Goal: Task Accomplishment & Management: Use online tool/utility

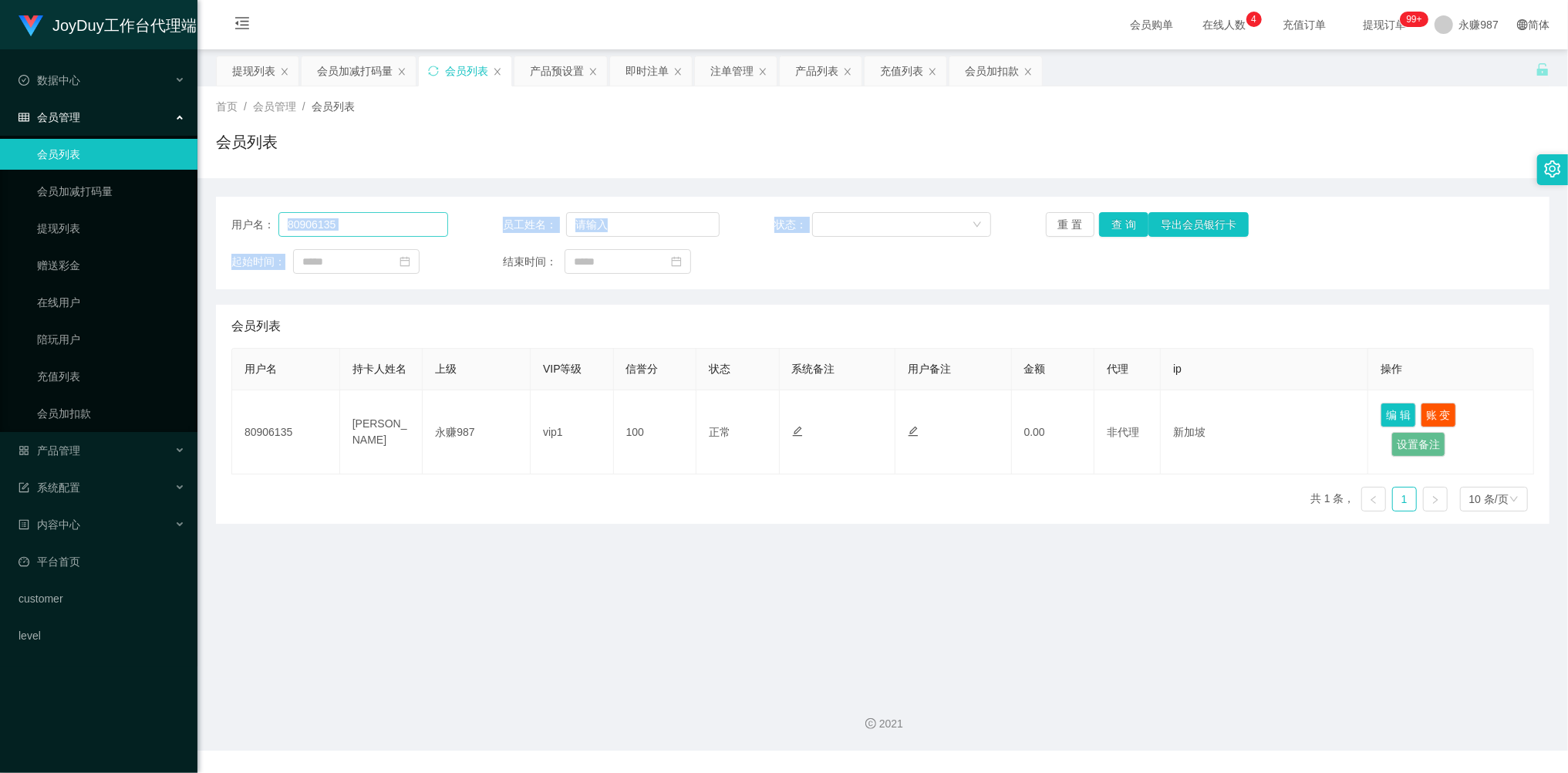
drag, startPoint x: 358, startPoint y: 241, endPoint x: 349, endPoint y: 223, distance: 20.1
click at [349, 225] on div "用户名： 80906135 员工姓名： 状态： 重 置 查 询 导出会员银行卡 起始时间： 结束时间：" at bounding box center [883, 243] width 1334 height 93
drag, startPoint x: 349, startPoint y: 223, endPoint x: 251, endPoint y: 219, distance: 98.1
click at [251, 219] on div "用户名： 80906135" at bounding box center [340, 224] width 217 height 24
paste input "yenchin876"
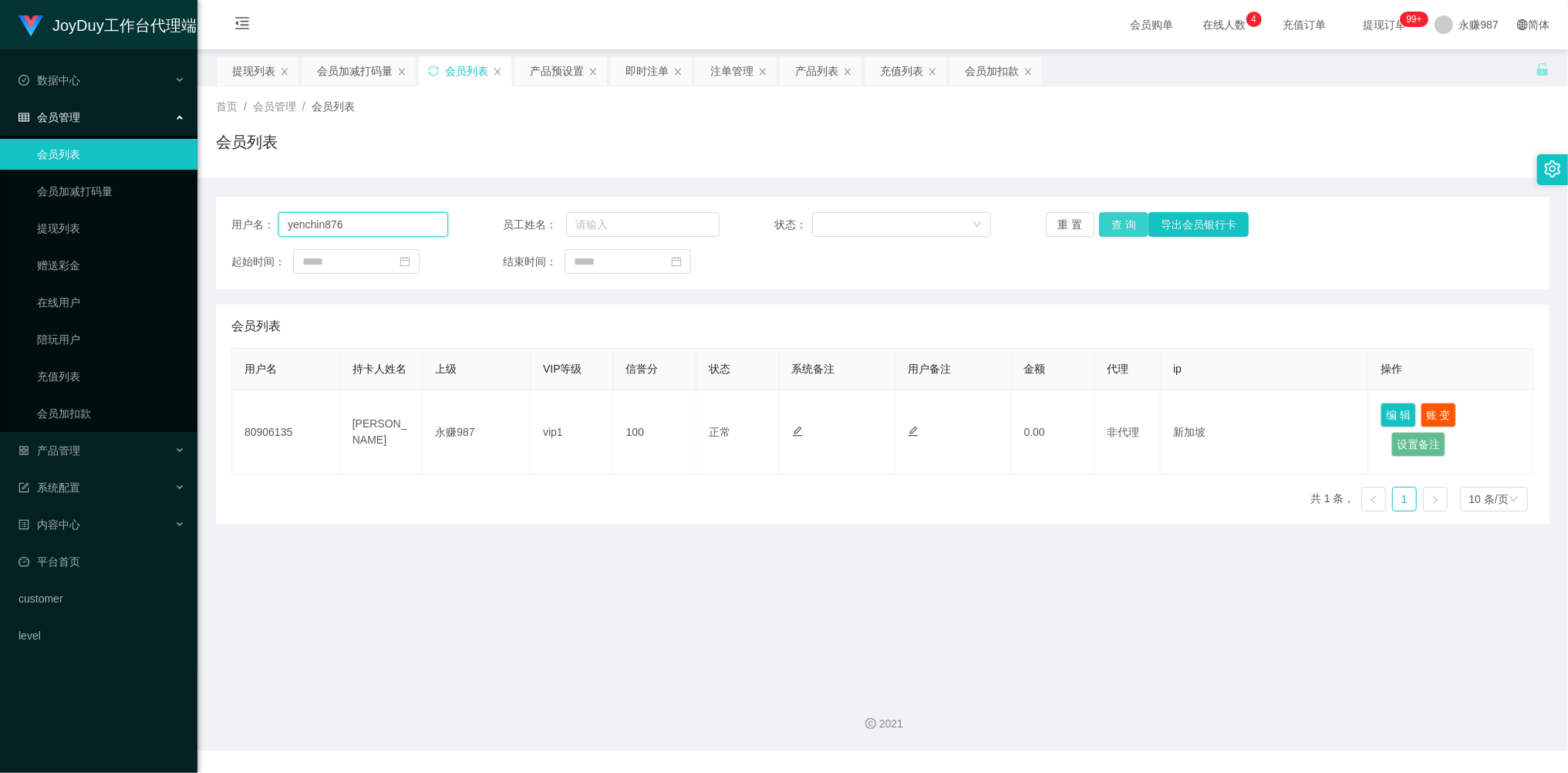
type input "yenchin876"
click at [1123, 220] on button "查 询" at bounding box center [1123, 224] width 50 height 24
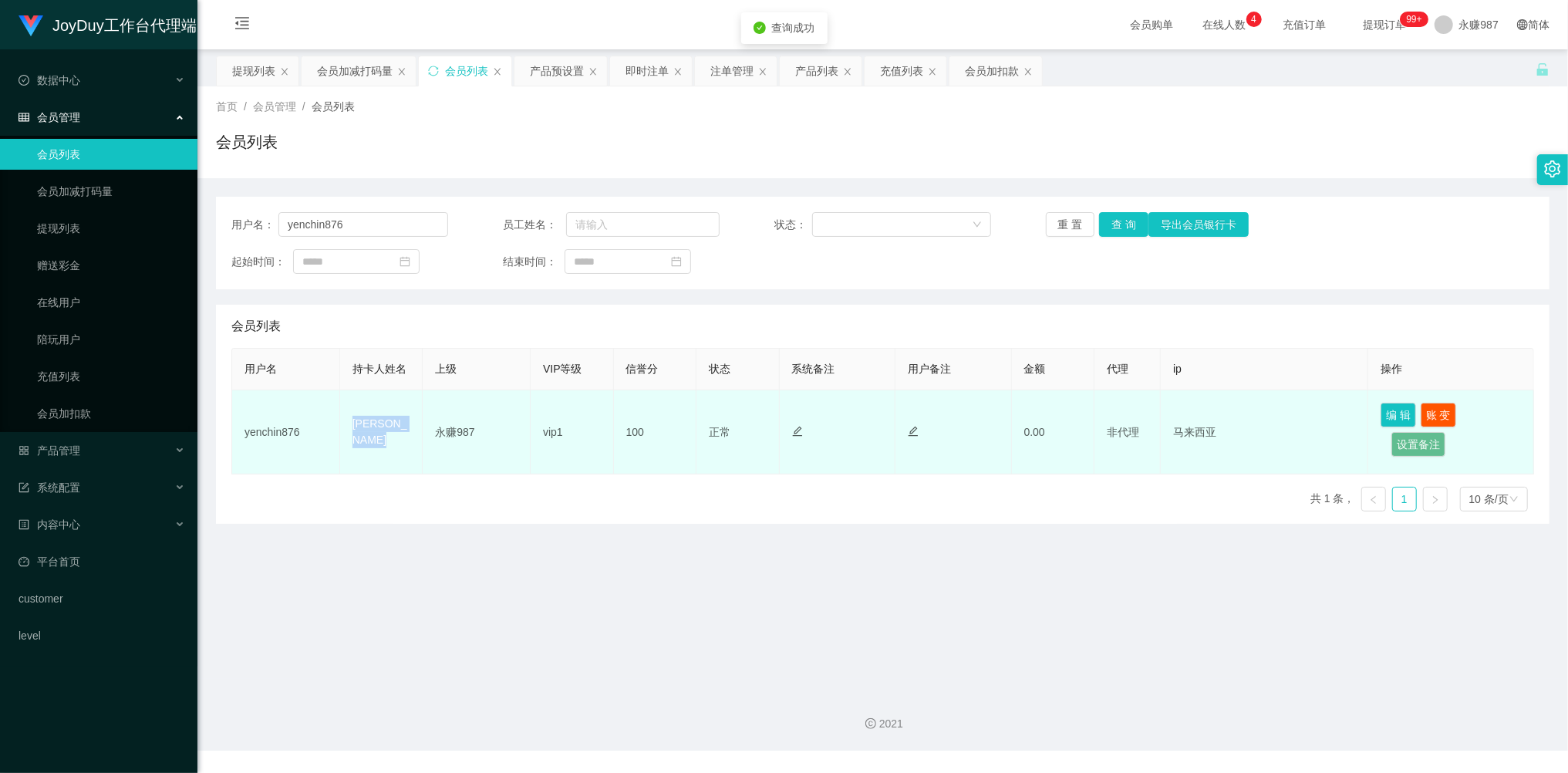
drag, startPoint x: 381, startPoint y: 450, endPoint x: 345, endPoint y: 429, distance: 41.7
click at [345, 429] on td "[PERSON_NAME]" at bounding box center [381, 432] width 83 height 84
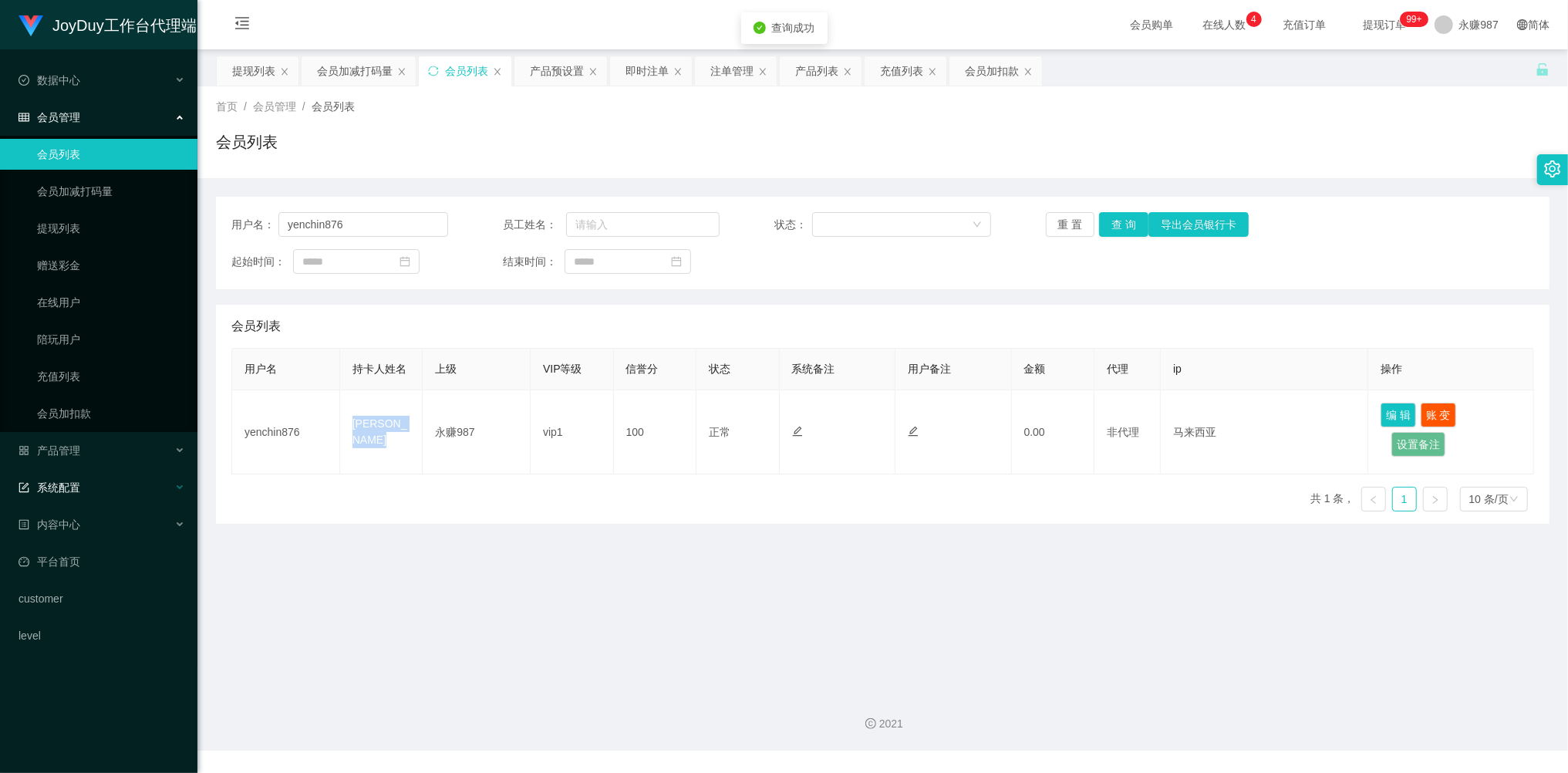
copy td "[PERSON_NAME]"
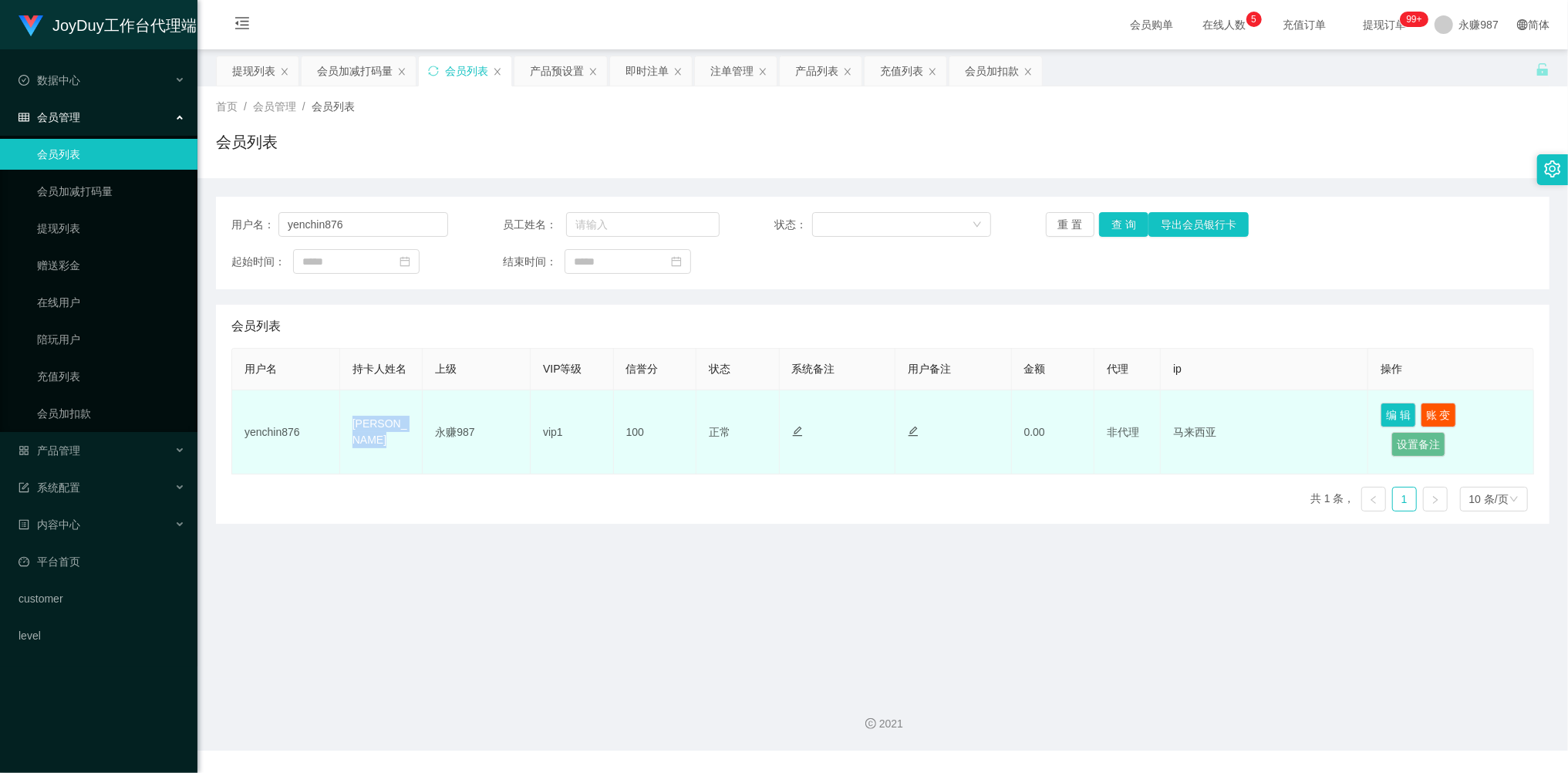
drag, startPoint x: 627, startPoint y: 402, endPoint x: 593, endPoint y: 414, distance: 36.1
click at [627, 402] on td "100" at bounding box center [655, 432] width 83 height 84
click at [479, 430] on td "永赚987" at bounding box center [476, 432] width 108 height 84
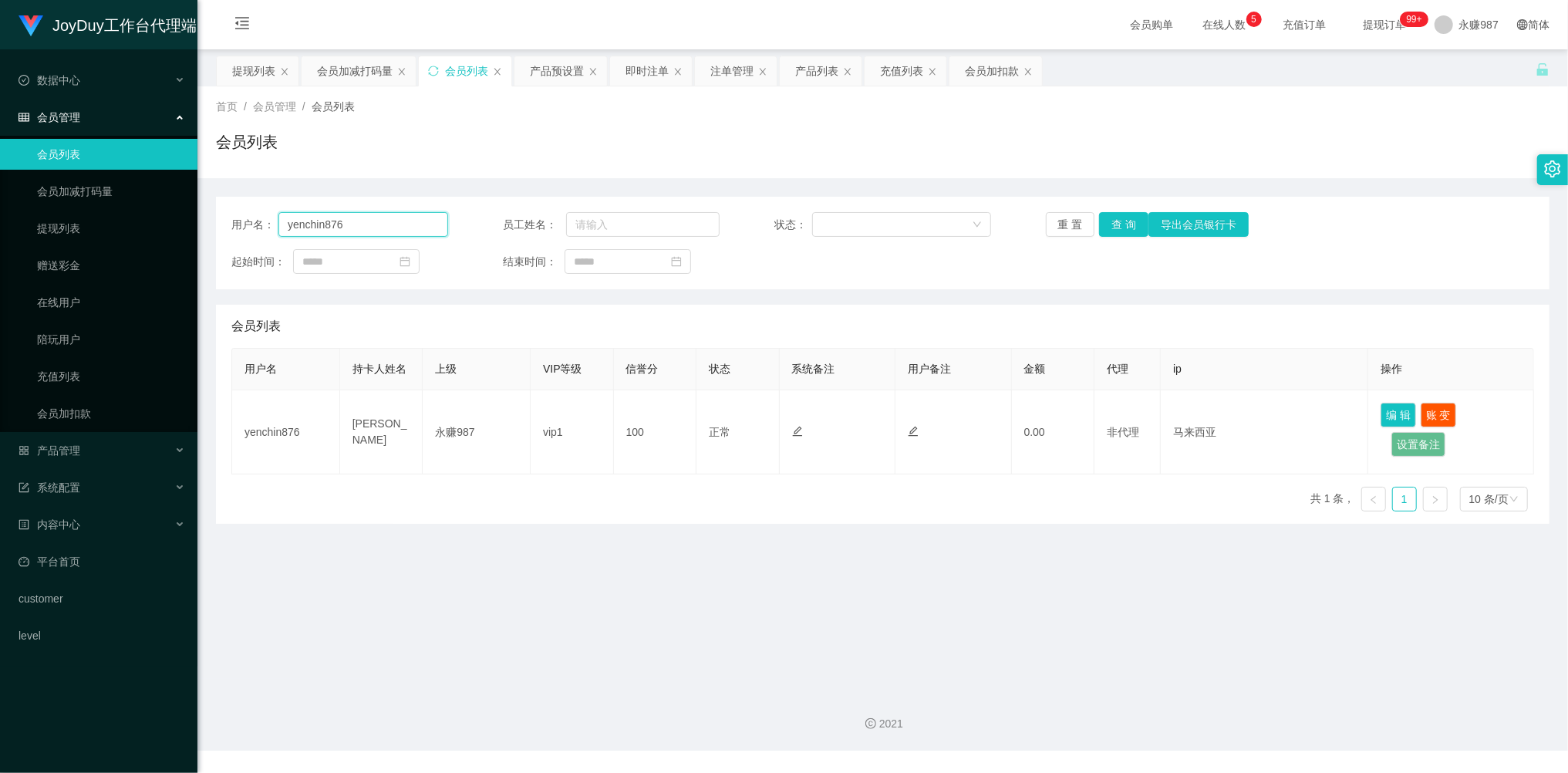
drag, startPoint x: 373, startPoint y: 229, endPoint x: 275, endPoint y: 227, distance: 98.0
click at [275, 227] on div "用户名： yenchin876" at bounding box center [340, 224] width 217 height 24
click at [340, 217] on input "text" at bounding box center [363, 224] width 170 height 24
paste input "80906135"
click at [1129, 220] on button "查 询" at bounding box center [1123, 224] width 50 height 24
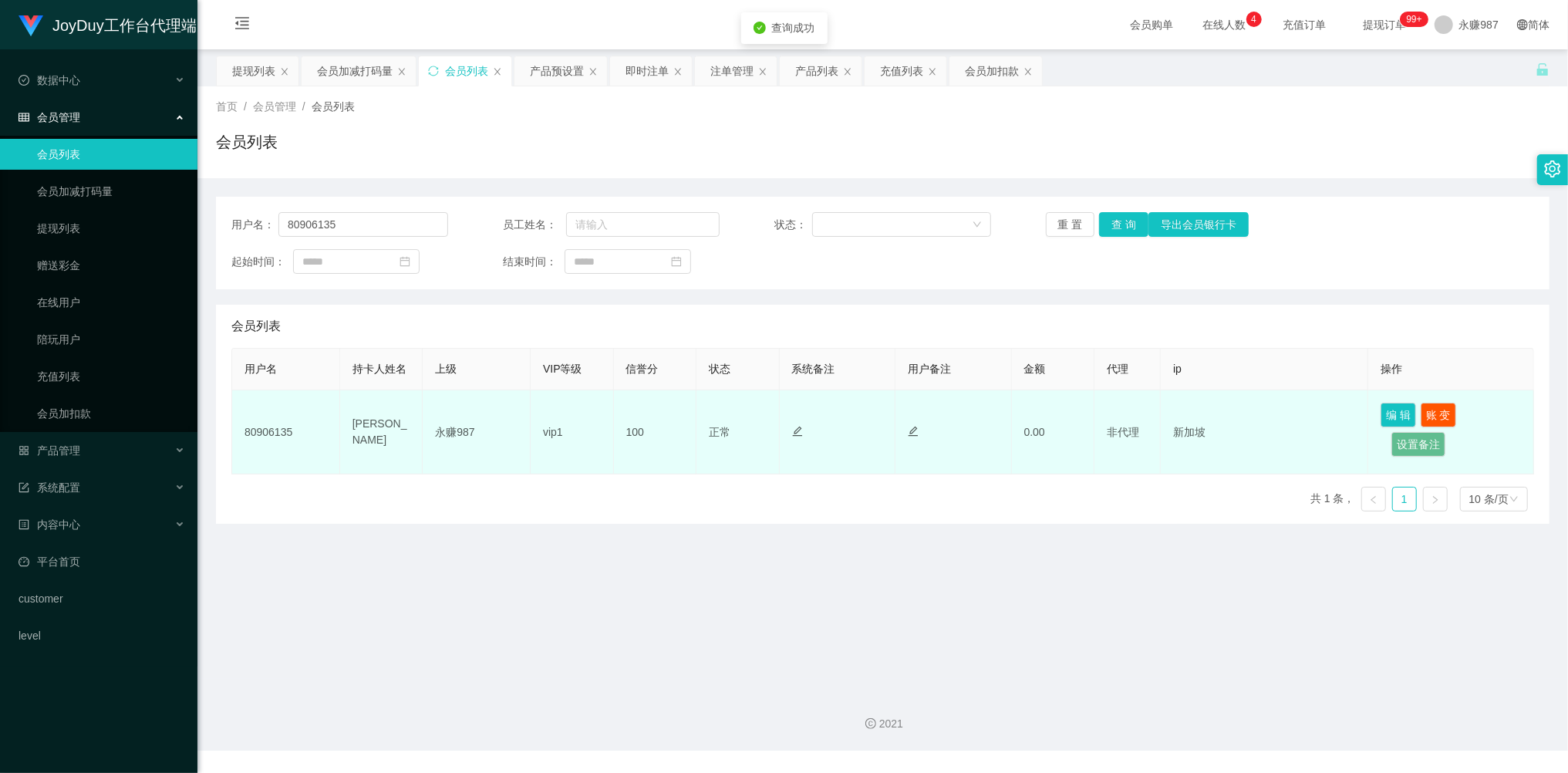
drag, startPoint x: 366, startPoint y: 436, endPoint x: 347, endPoint y: 427, distance: 21.0
click at [347, 427] on td "[PERSON_NAME]" at bounding box center [381, 432] width 83 height 84
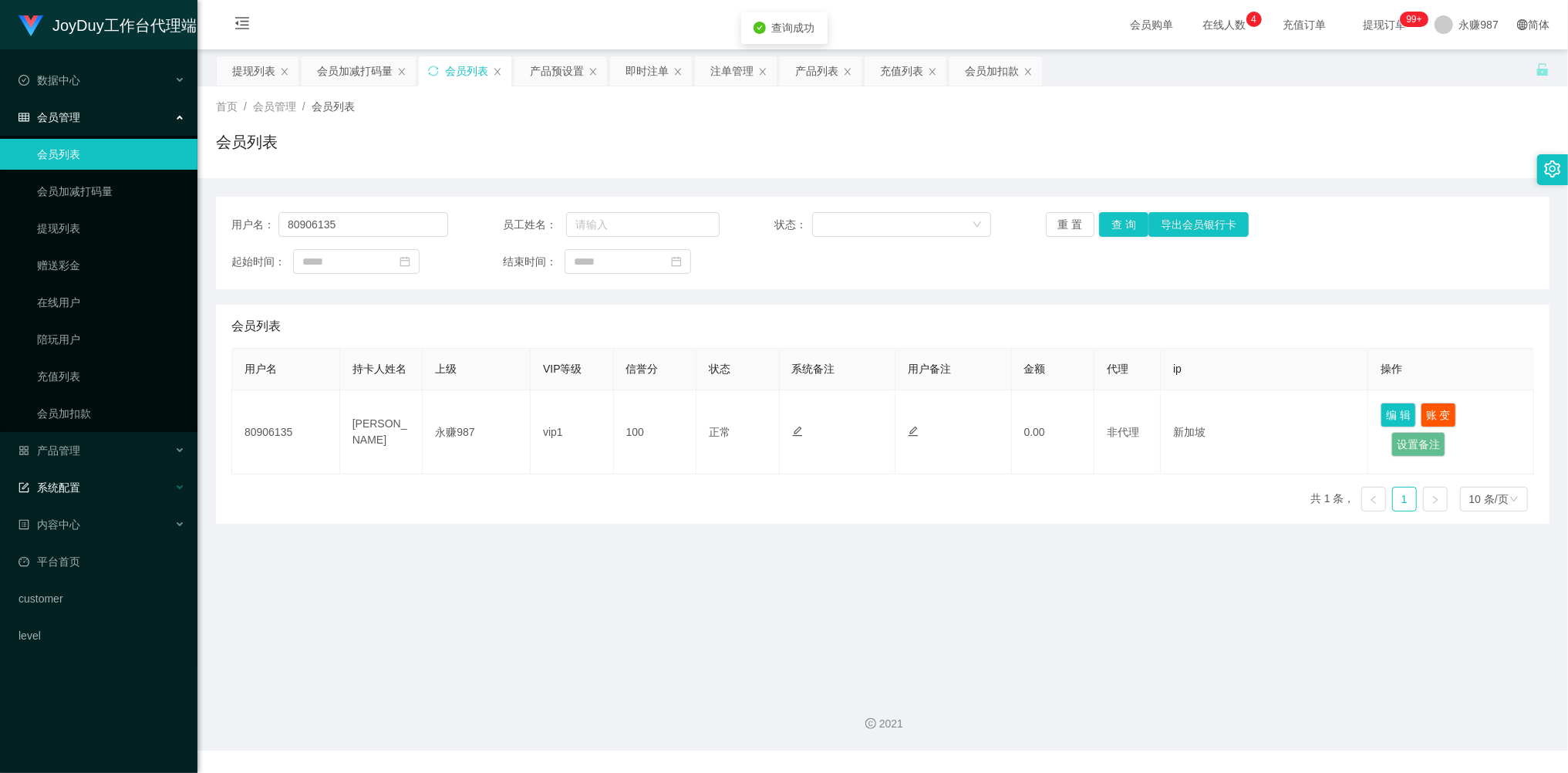
copy td "[PERSON_NAME]"
drag, startPoint x: 242, startPoint y: 227, endPoint x: 227, endPoint y: 226, distance: 15.0
click at [227, 226] on div "用户名： 80906135 员工姓名： 状态： 重 置 查 询 导出会员银行卡 起始时间： 结束时间：" at bounding box center [883, 243] width 1334 height 93
paste input "Luck9201"
type input "Luck9201"
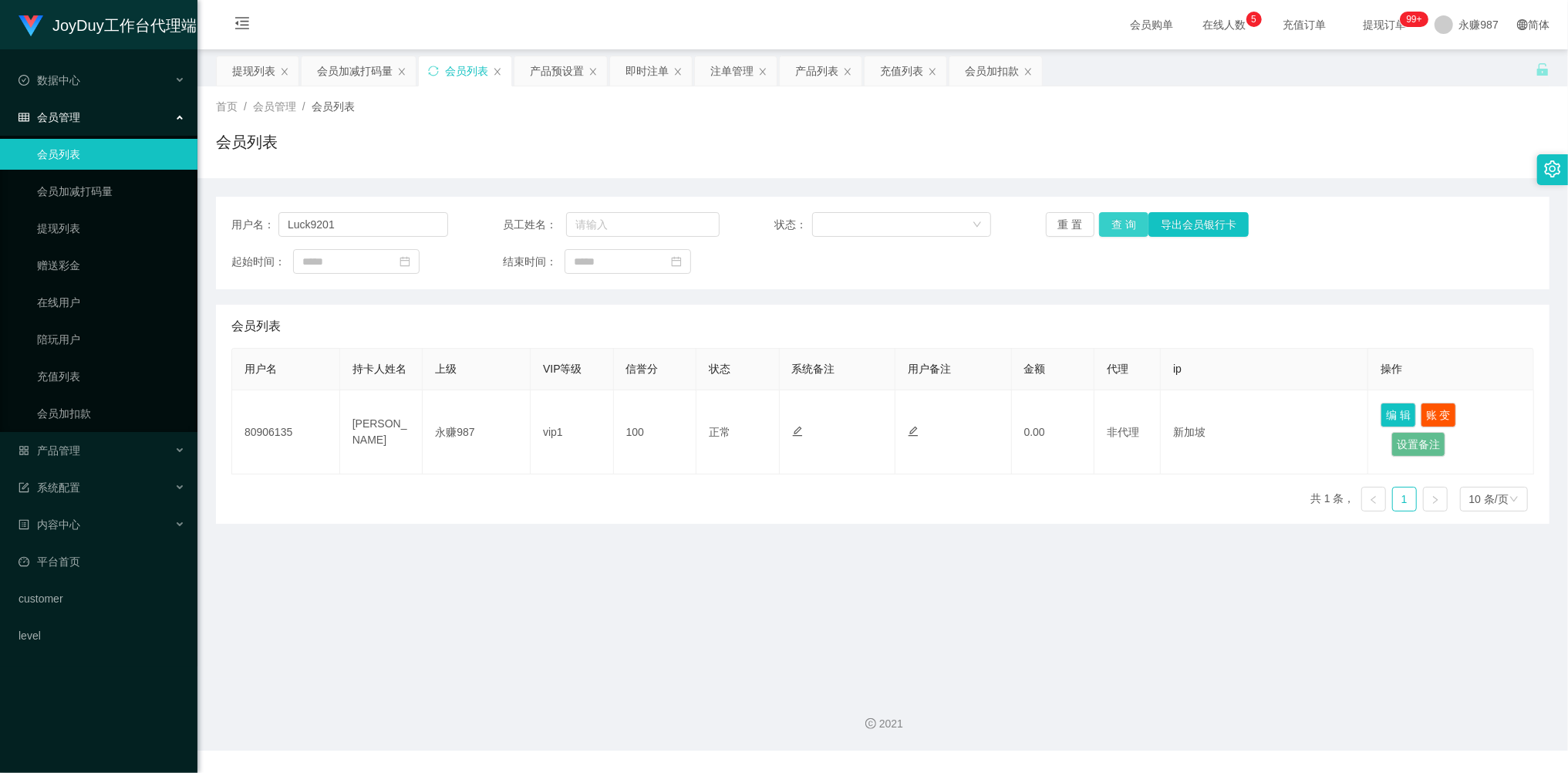
click at [1118, 224] on button "查 询" at bounding box center [1123, 224] width 50 height 24
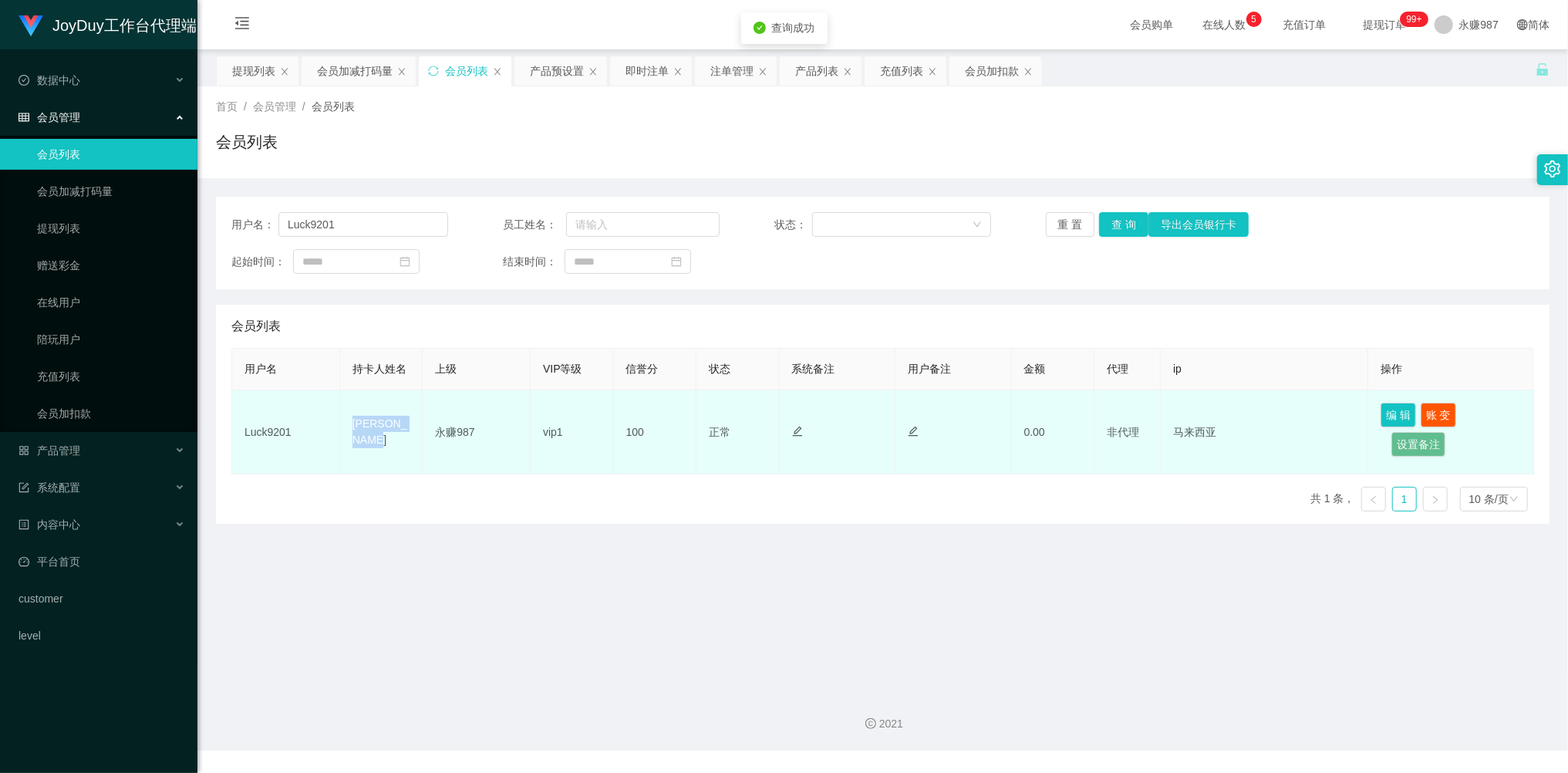
drag, startPoint x: 383, startPoint y: 450, endPoint x: 350, endPoint y: 428, distance: 39.7
click at [350, 428] on td "[PERSON_NAME]" at bounding box center [381, 432] width 83 height 84
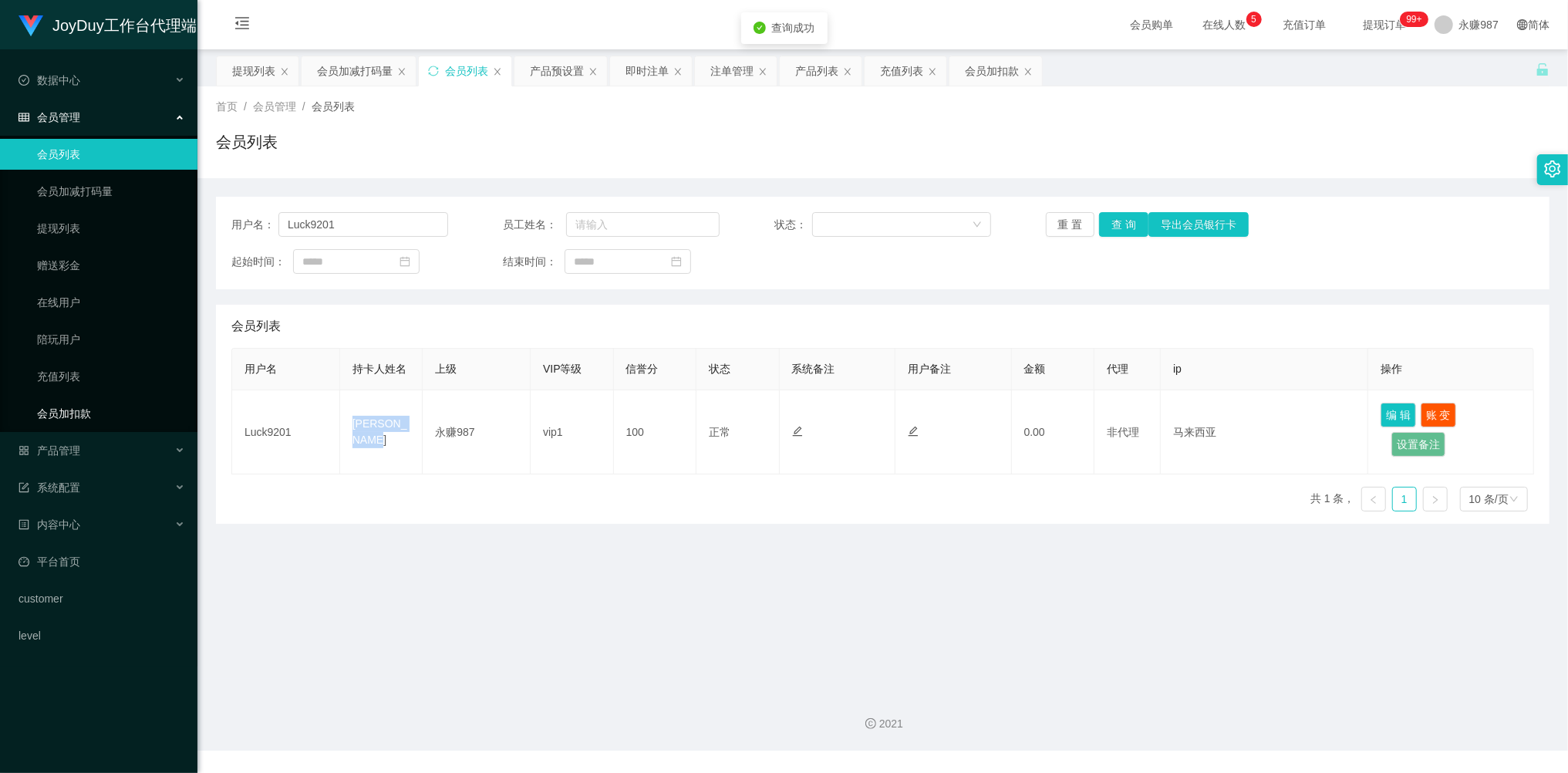
copy td "[PERSON_NAME]"
click at [88, 445] on div "产品管理" at bounding box center [98, 450] width 198 height 31
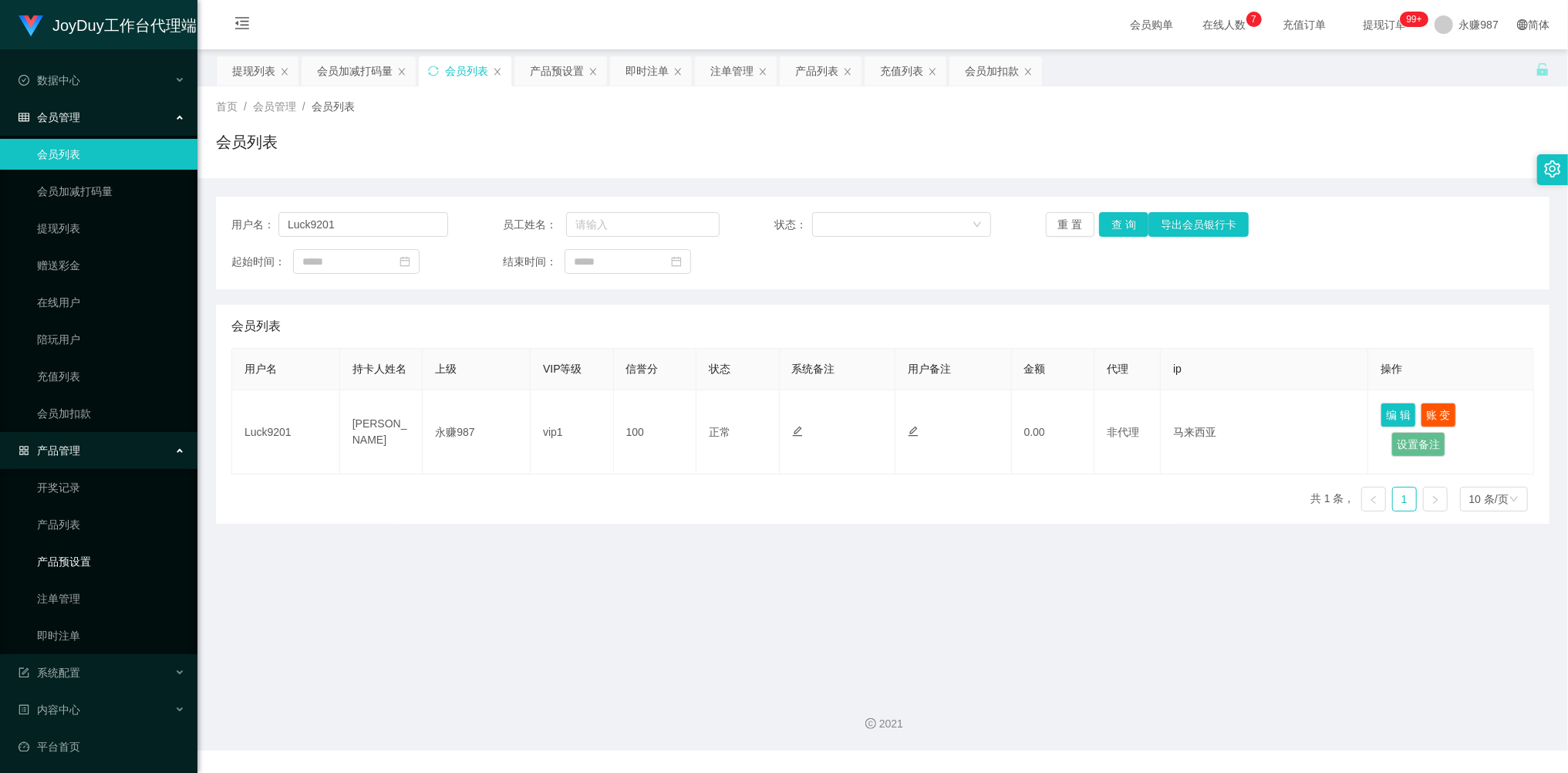
click at [84, 552] on link "产品预设置" at bounding box center [111, 562] width 148 height 31
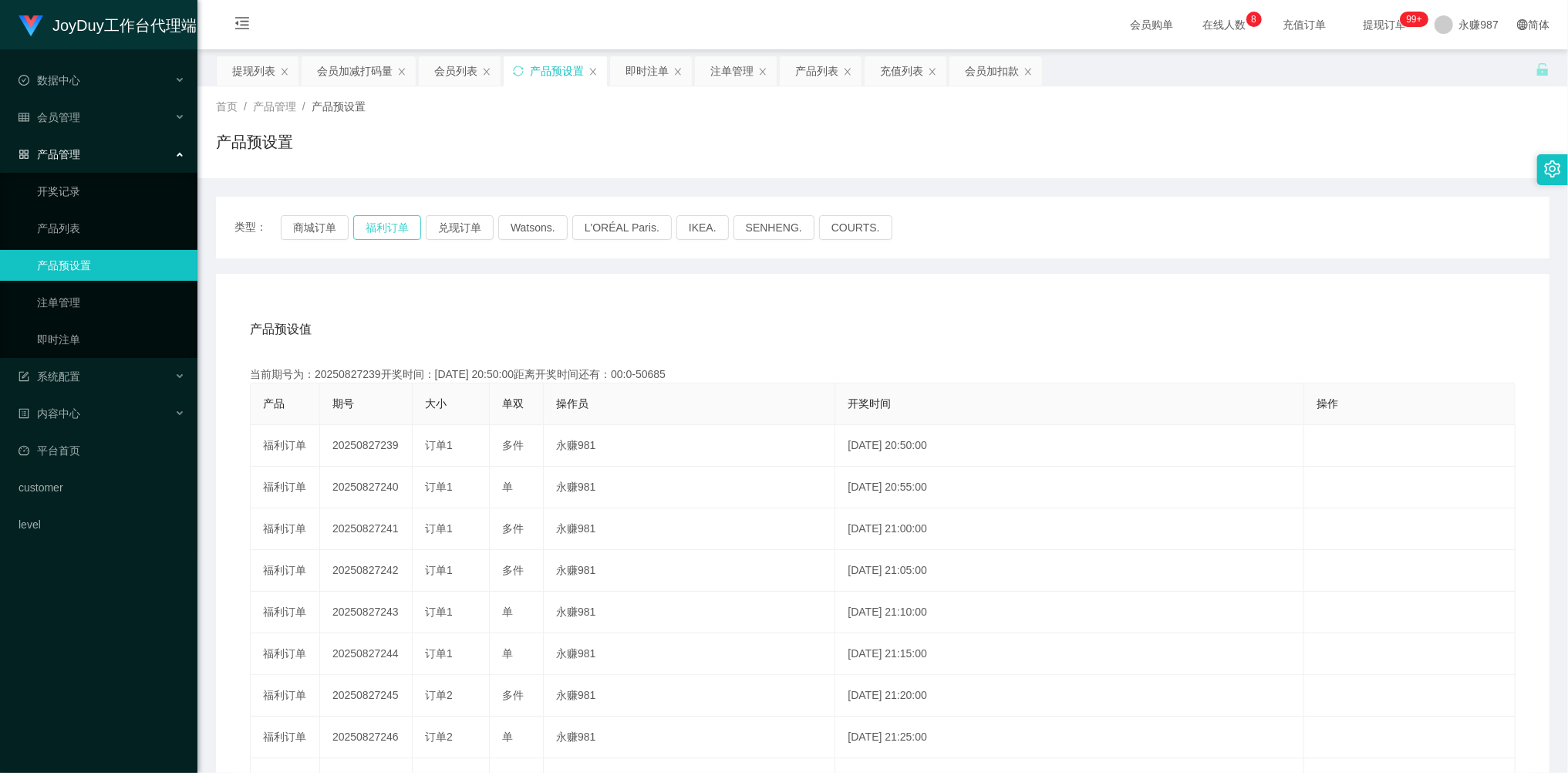
click at [387, 228] on button "福利订单" at bounding box center [388, 228] width 68 height 24
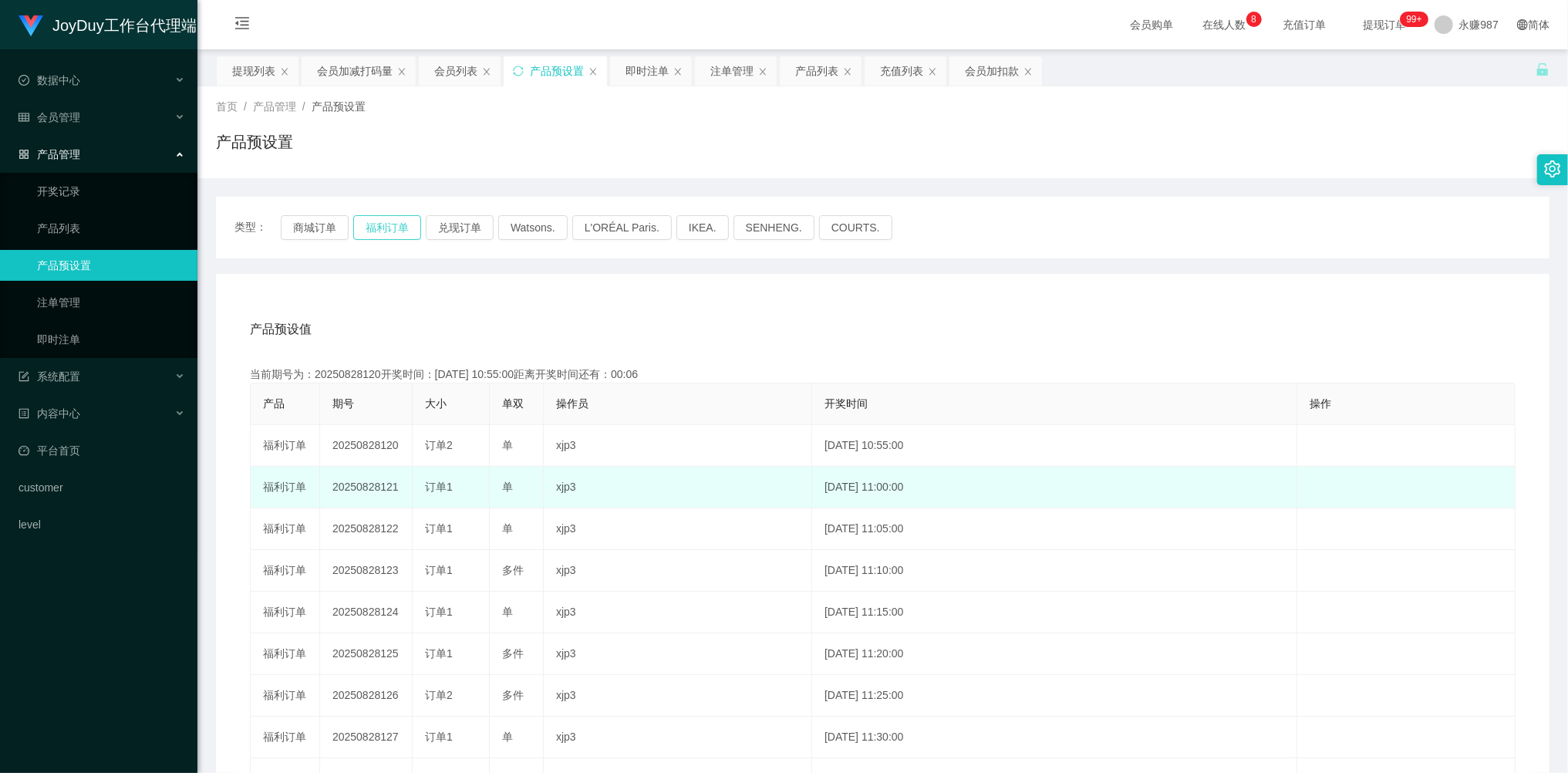
scroll to position [102, 0]
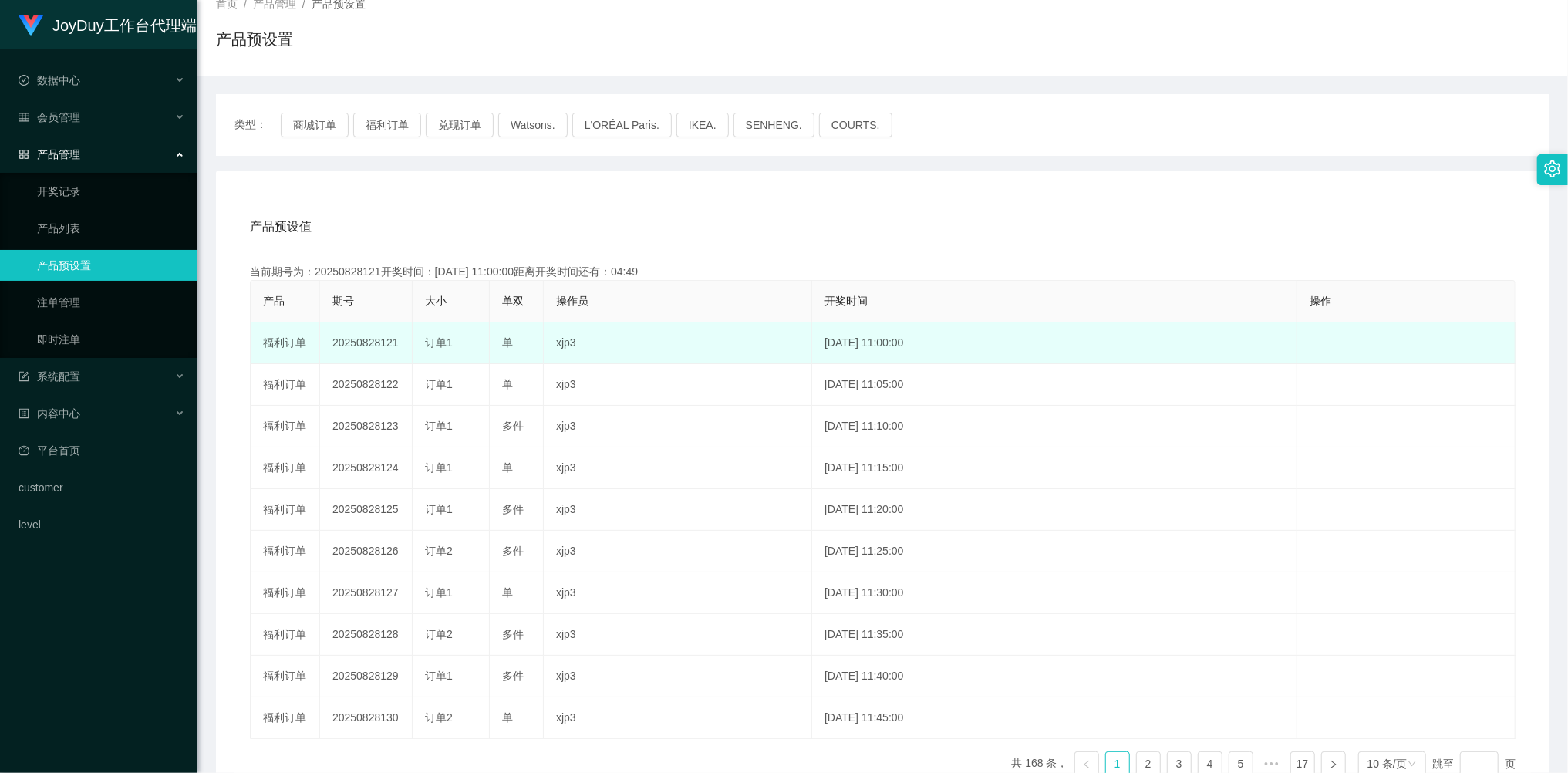
click at [471, 352] on td "订单1" at bounding box center [451, 343] width 77 height 41
drag, startPoint x: 455, startPoint y: 344, endPoint x: 427, endPoint y: 350, distance: 28.6
click at [427, 350] on div "订单1" at bounding box center [451, 343] width 52 height 16
drag, startPoint x: 583, startPoint y: 344, endPoint x: 519, endPoint y: 341, distance: 64.1
click at [583, 344] on td "xjp3" at bounding box center [678, 343] width 268 height 41
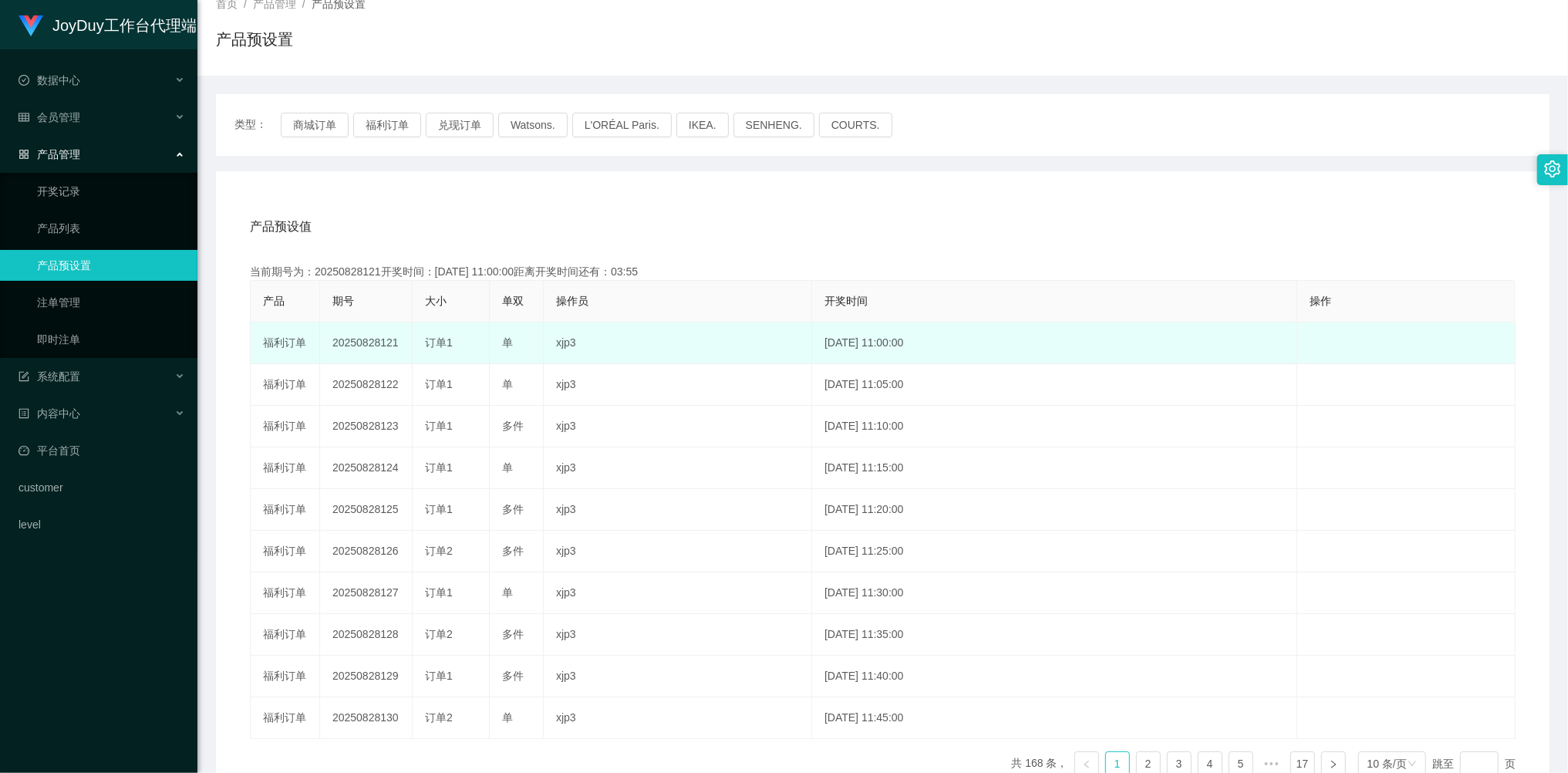
click at [510, 341] on span "单" at bounding box center [507, 342] width 11 height 12
click at [548, 337] on td "xjp3" at bounding box center [678, 343] width 268 height 41
click at [486, 350] on td "订单1" at bounding box center [451, 343] width 77 height 41
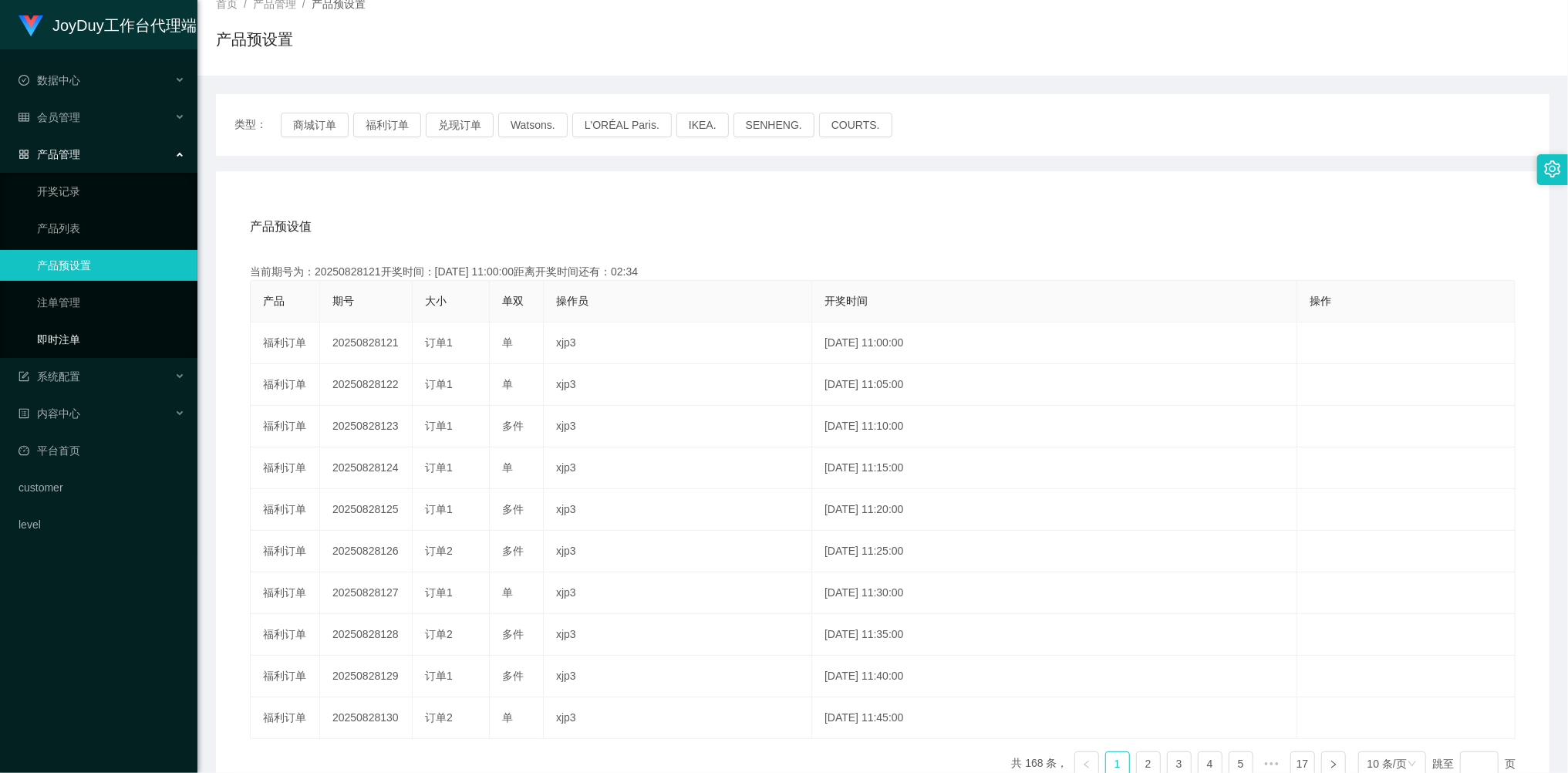
click at [93, 343] on link "即时注单" at bounding box center [111, 340] width 148 height 31
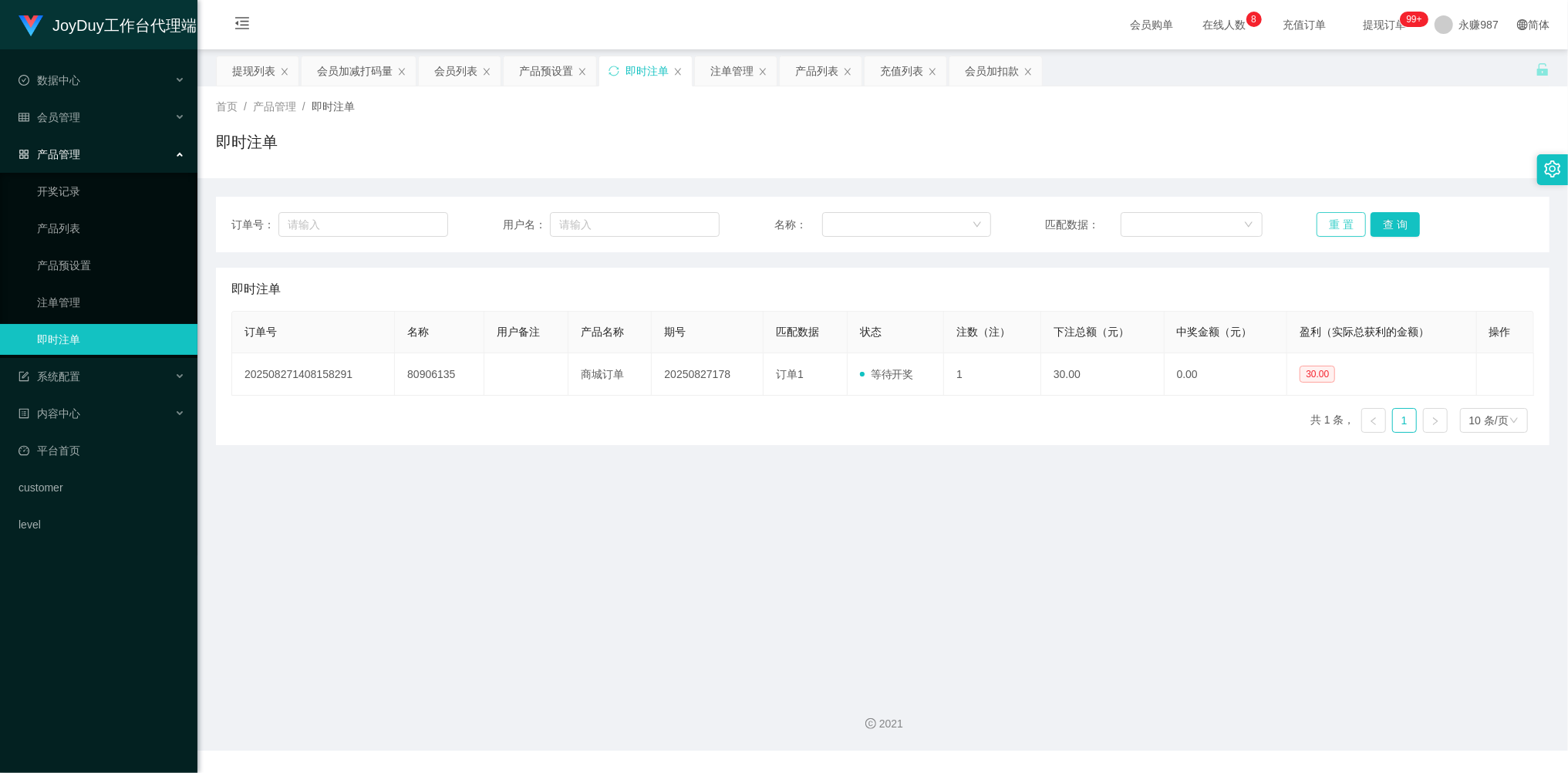
click at [1331, 220] on button "重 置" at bounding box center [1341, 224] width 50 height 24
click at [1334, 229] on button "重 置" at bounding box center [1341, 224] width 50 height 24
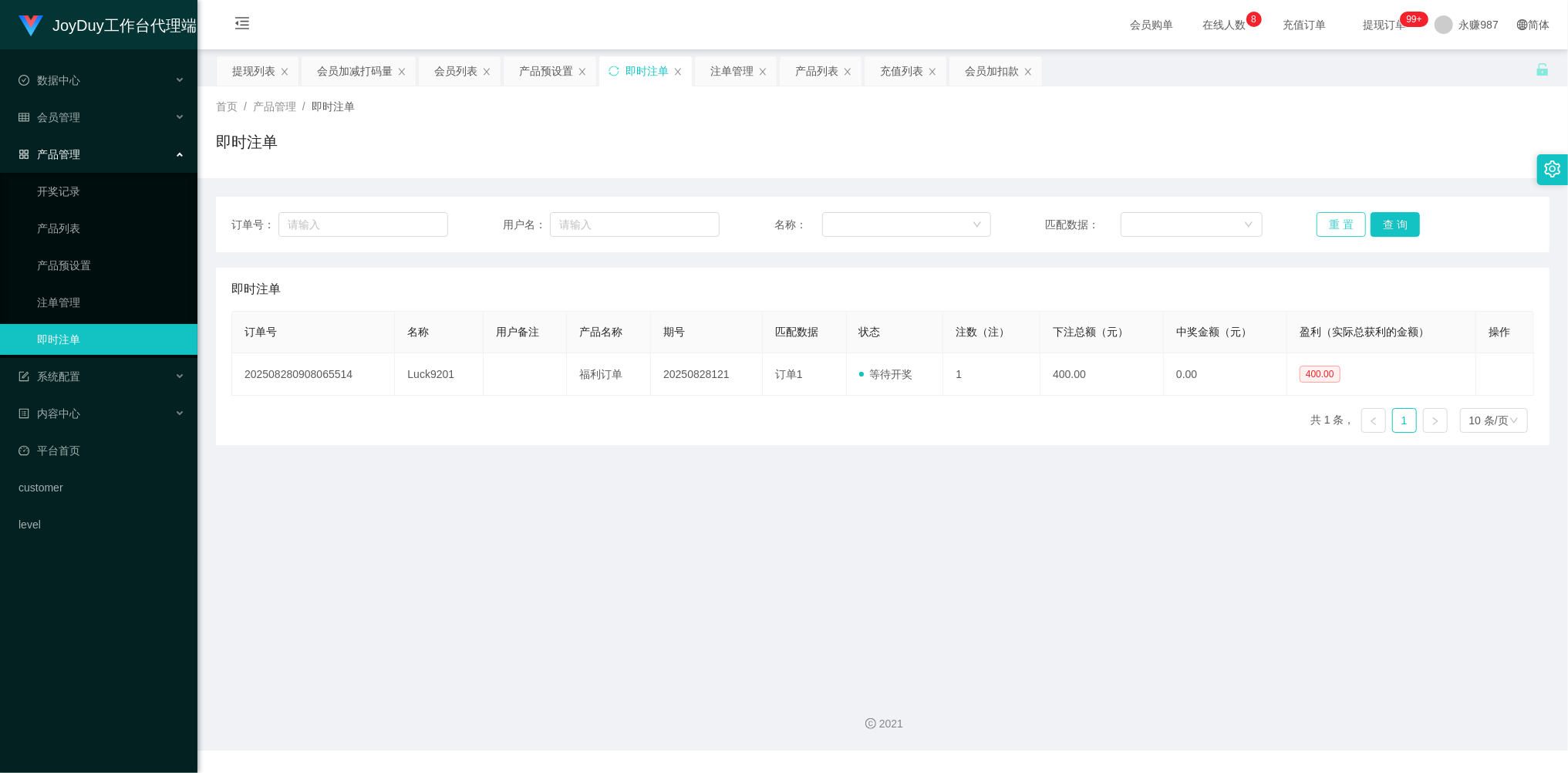
click at [1334, 227] on button "重 置" at bounding box center [1341, 224] width 50 height 24
click at [1334, 226] on button "重 置" at bounding box center [1341, 224] width 50 height 24
click at [1331, 218] on button "重 置" at bounding box center [1341, 224] width 50 height 24
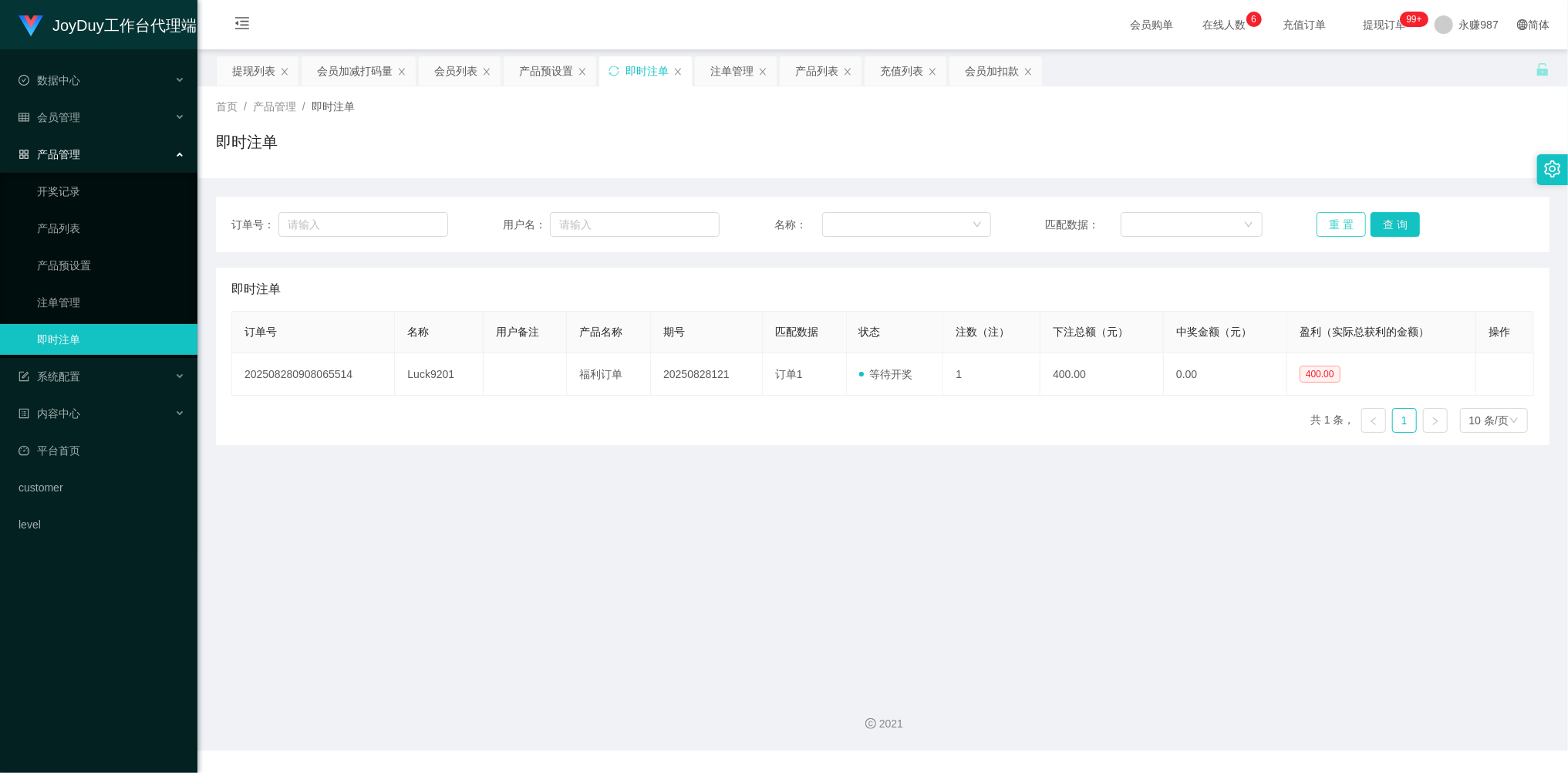
click at [1331, 218] on button "重 置" at bounding box center [1341, 224] width 50 height 24
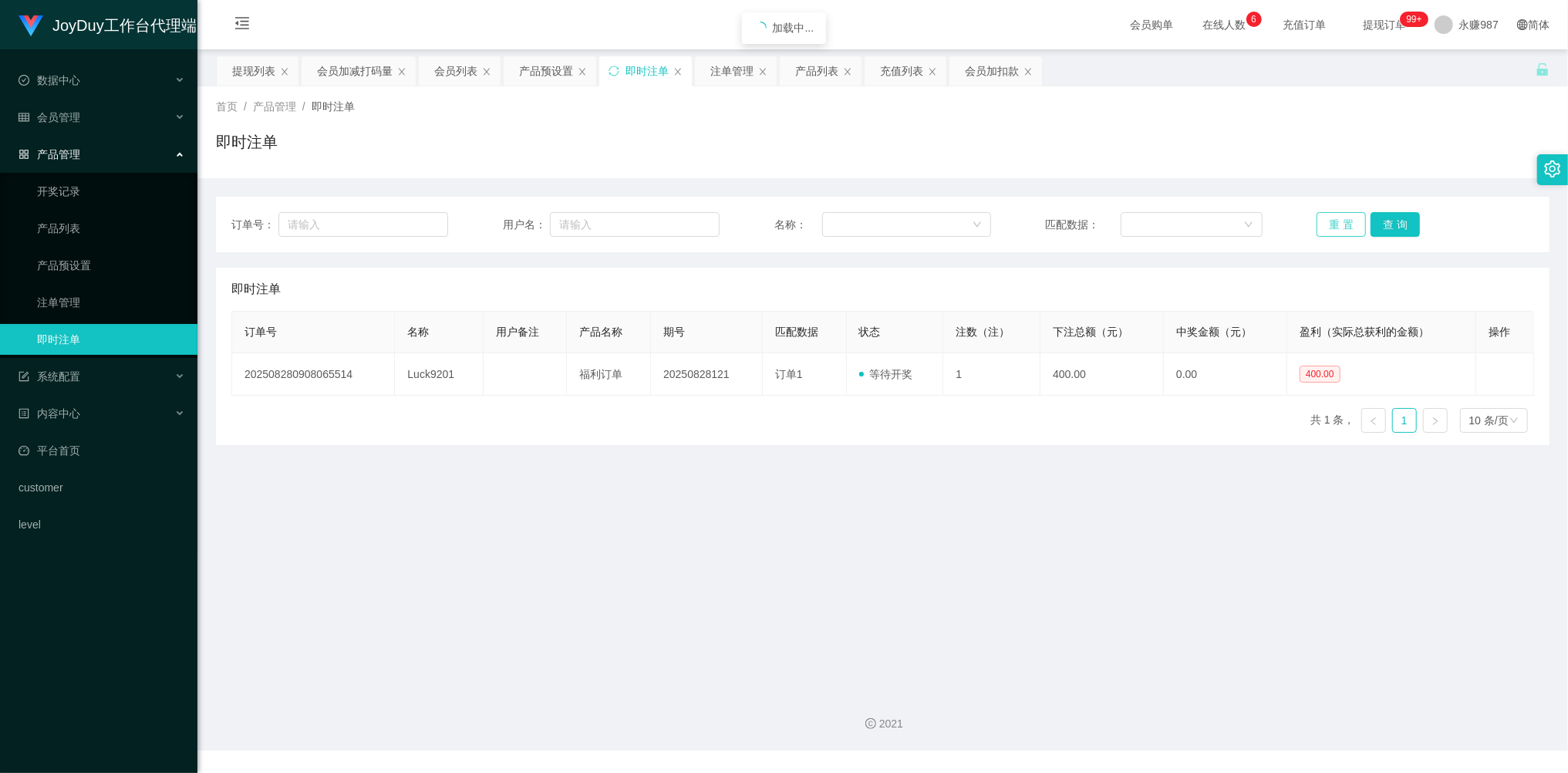
click at [1334, 218] on button "重 置" at bounding box center [1341, 224] width 50 height 24
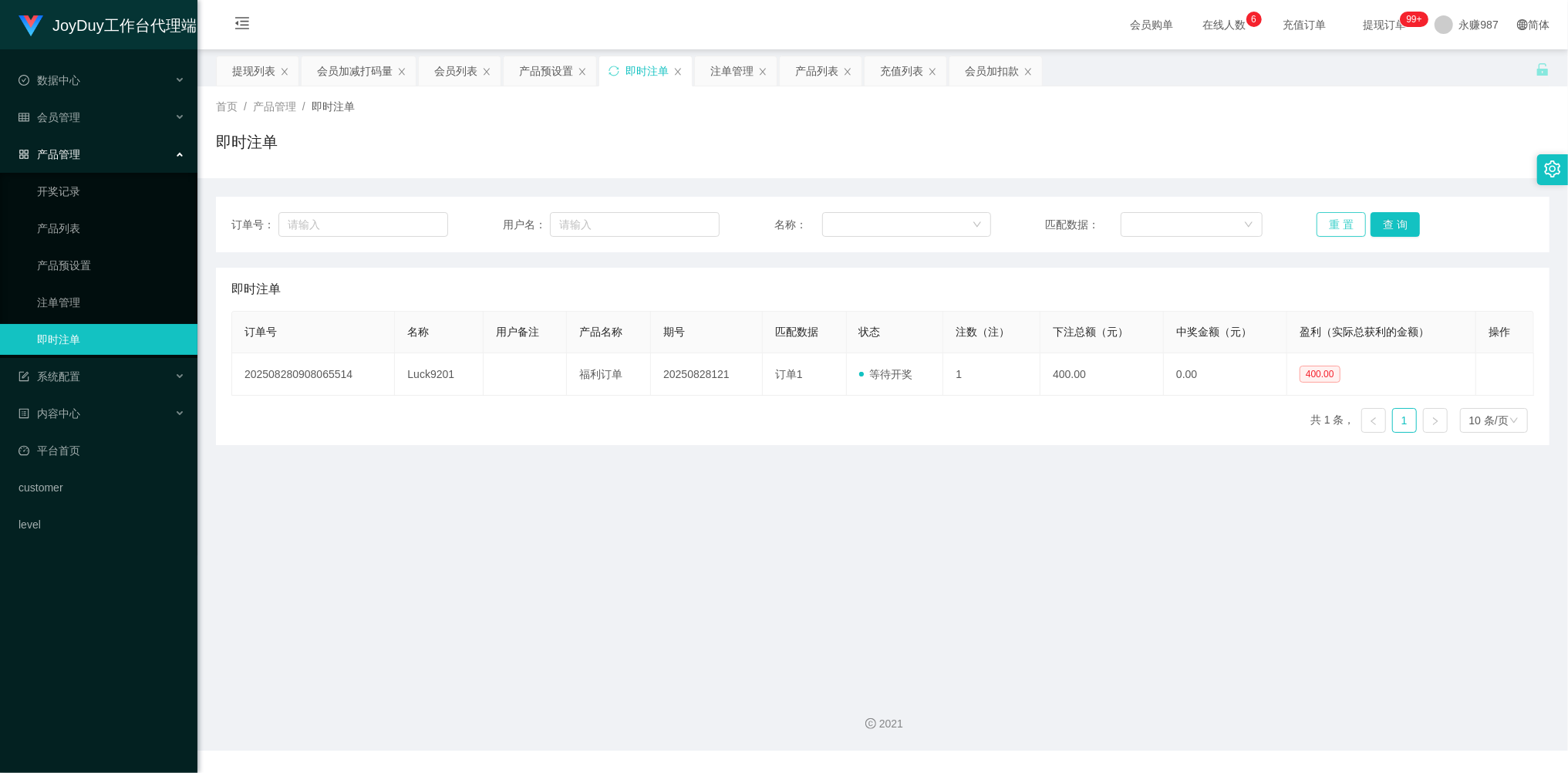
click at [1334, 218] on button "重 置" at bounding box center [1341, 224] width 50 height 24
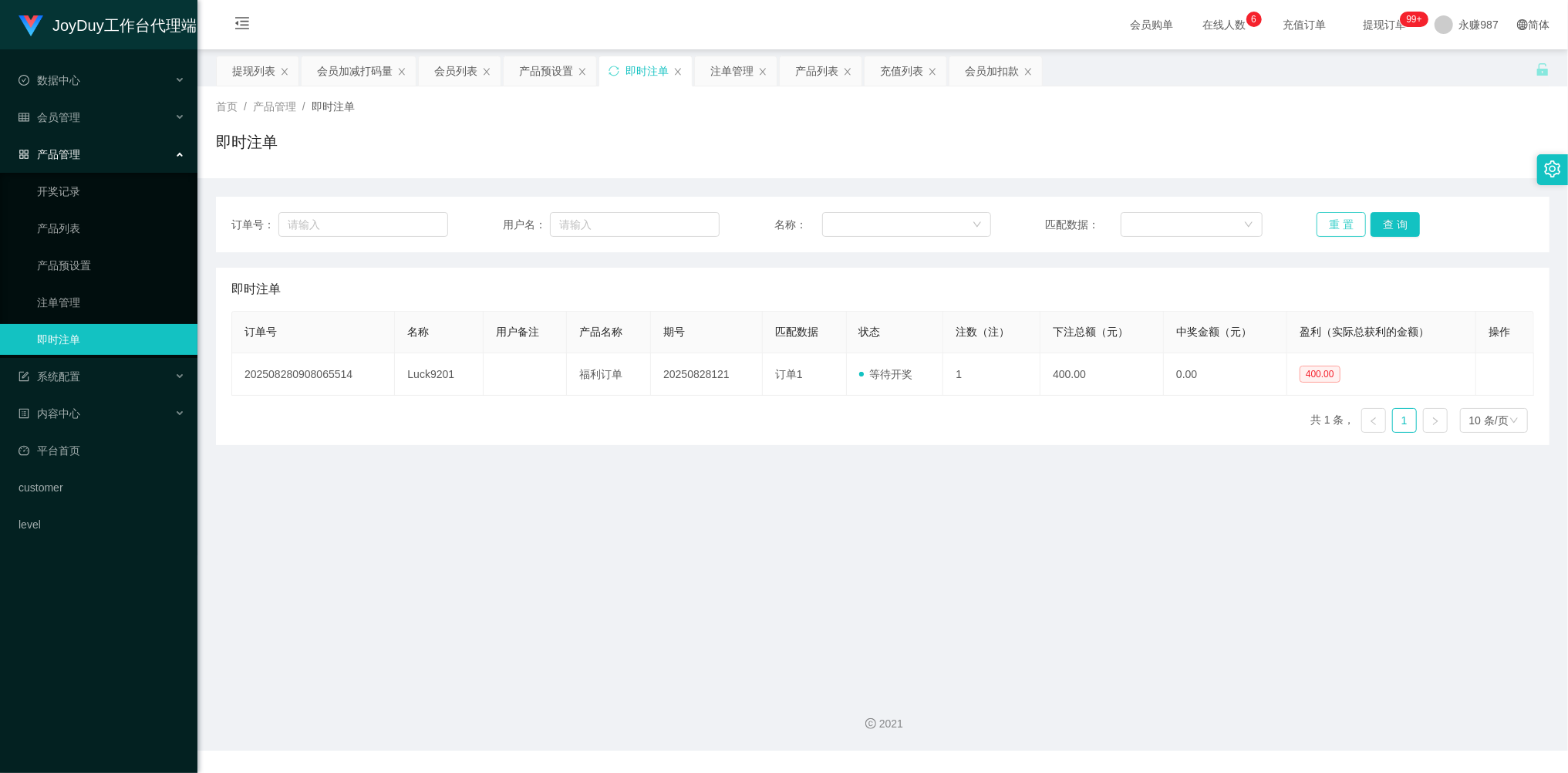
click at [1334, 218] on button "重 置" at bounding box center [1341, 224] width 50 height 24
drag, startPoint x: 1334, startPoint y: 218, endPoint x: 921, endPoint y: 196, distance: 413.6
click at [1334, 218] on button "重 置" at bounding box center [1341, 224] width 50 height 24
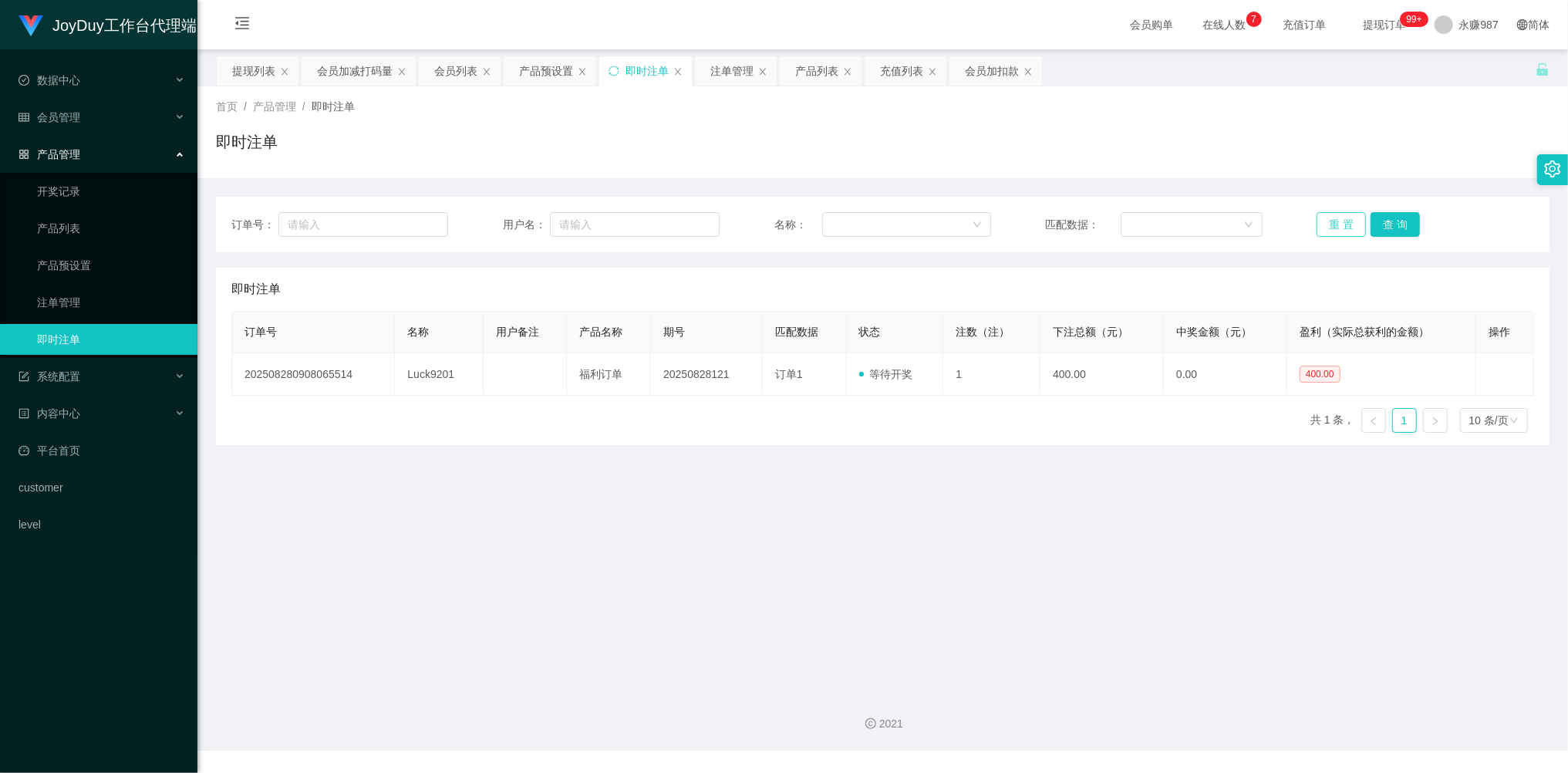
click at [1336, 228] on button "重 置" at bounding box center [1341, 224] width 50 height 24
